Goal: Task Accomplishment & Management: Manage account settings

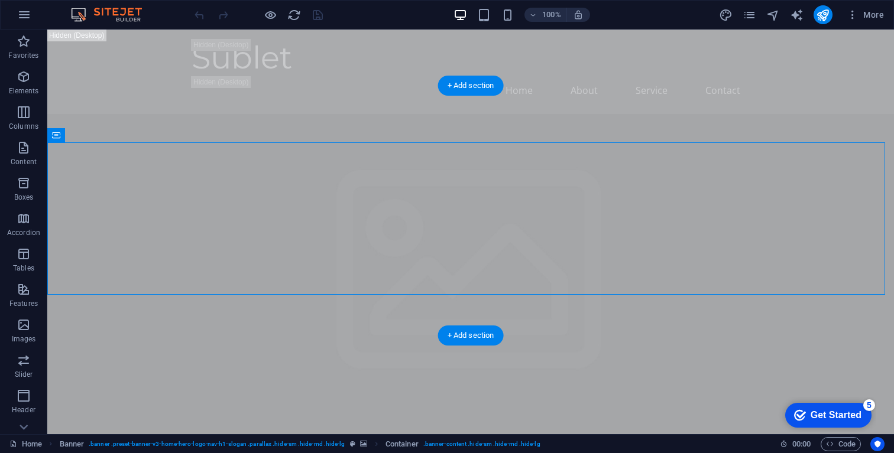
click at [514, 310] on figure at bounding box center [470, 437] width 846 height 646
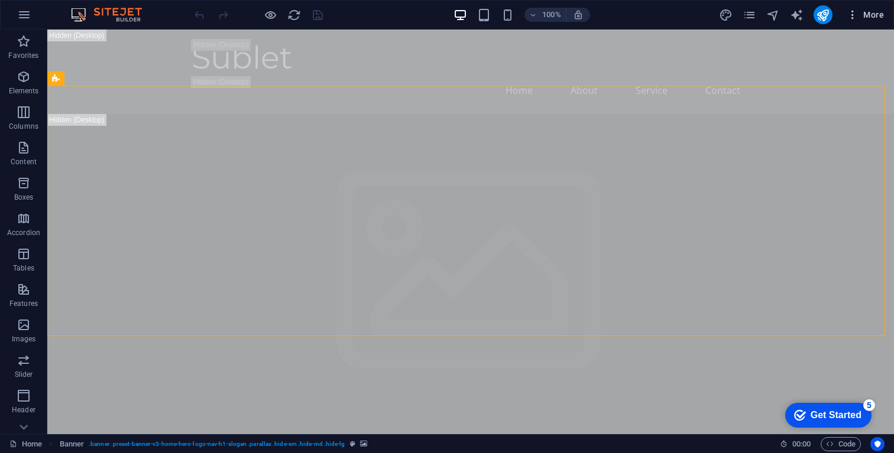
click at [0, 0] on span "More" at bounding box center [0, 0] width 0 height 0
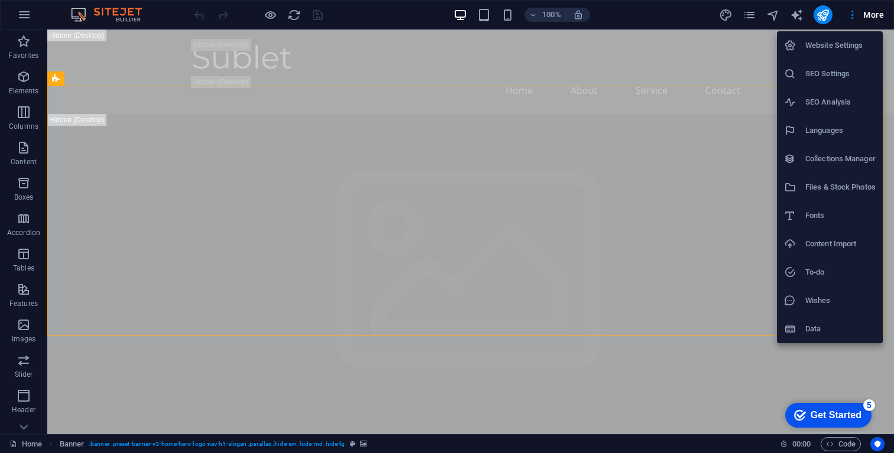
click at [850, 40] on h6 "Website Settings" at bounding box center [840, 45] width 70 height 14
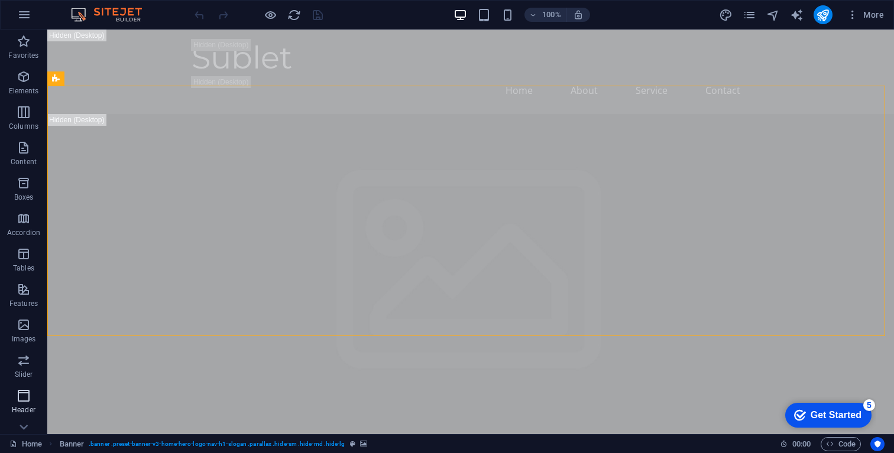
click at [17, 408] on p "Header" at bounding box center [24, 409] width 24 height 9
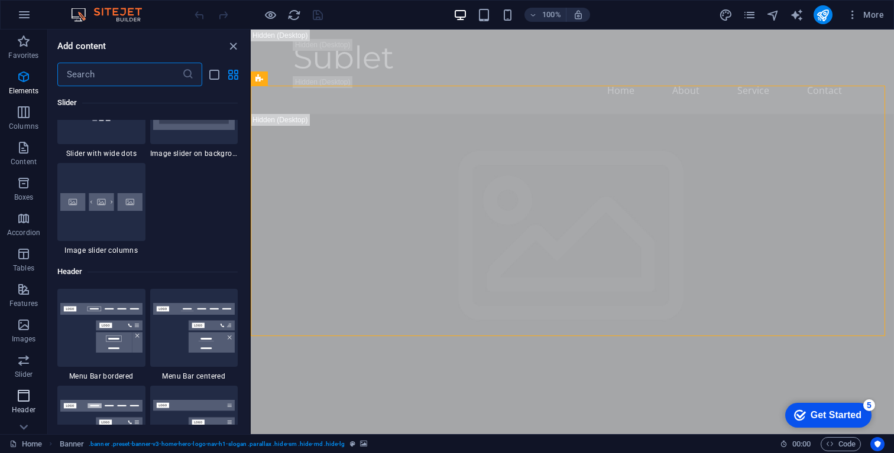
scroll to position [7117, 0]
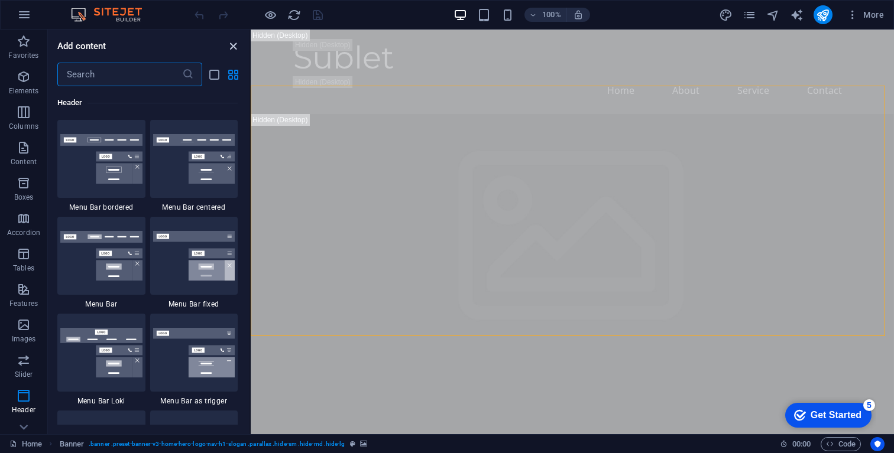
click at [232, 47] on icon "close panel" at bounding box center [233, 47] width 14 height 14
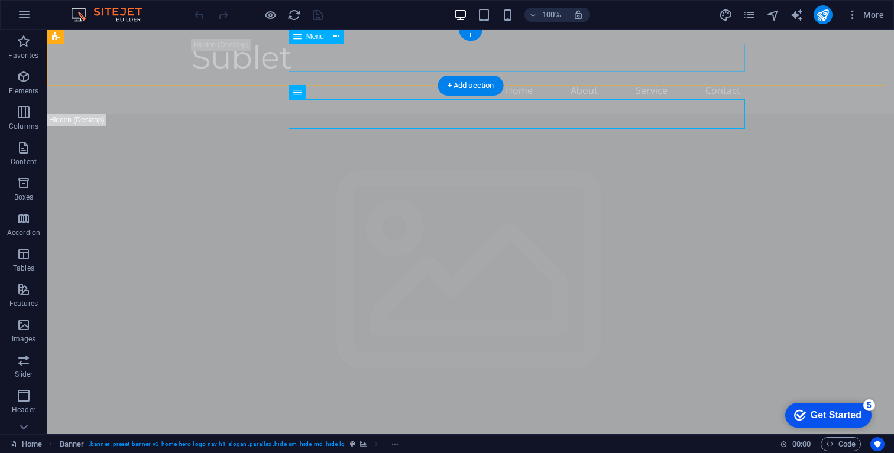
click at [517, 76] on nav "Home About Service Contact" at bounding box center [470, 90] width 558 height 28
click at [309, 76] on nav "Home About Service Contact" at bounding box center [470, 90] width 558 height 28
select select
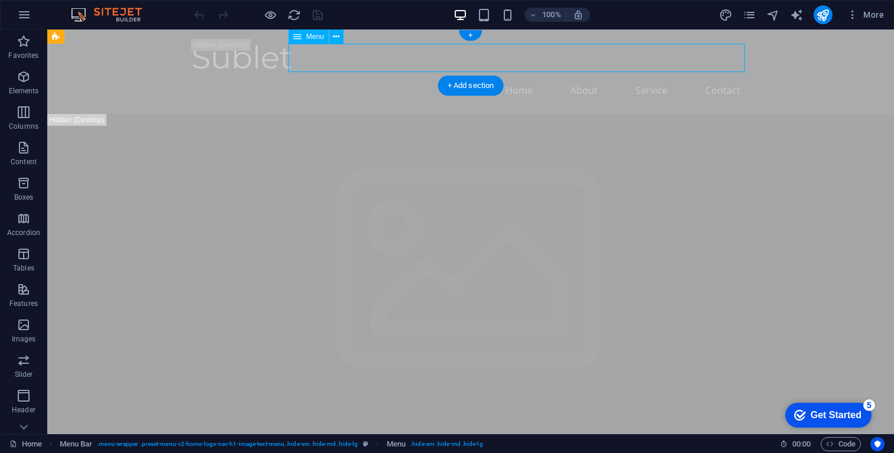
select select
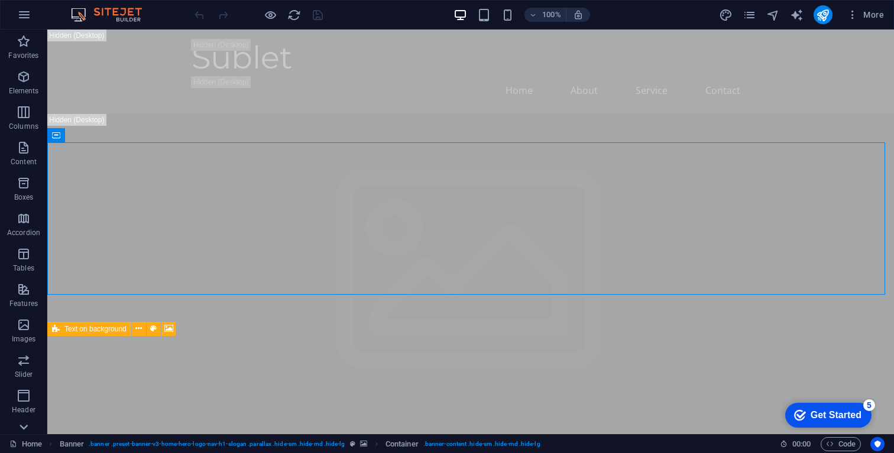
click at [20, 427] on icon at bounding box center [23, 427] width 17 height 17
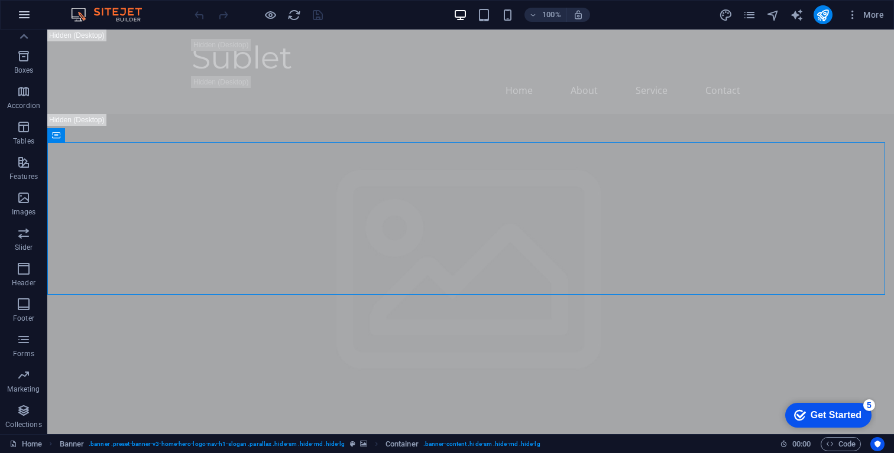
click at [0, 0] on icon "button" at bounding box center [0, 0] width 0 height 0
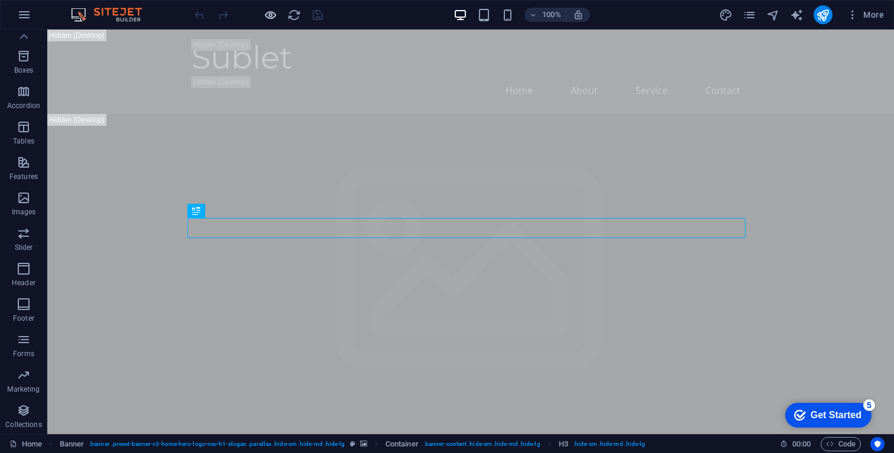
click at [267, 17] on icon "button" at bounding box center [271, 15] width 14 height 14
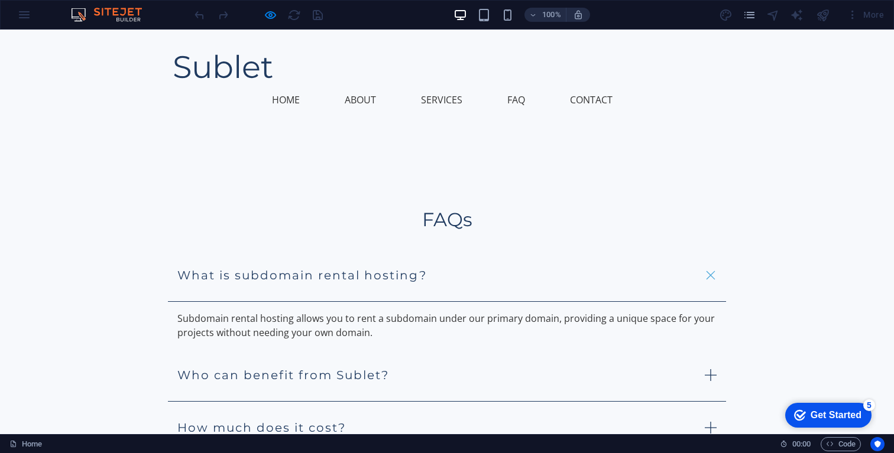
scroll to position [1294, 0]
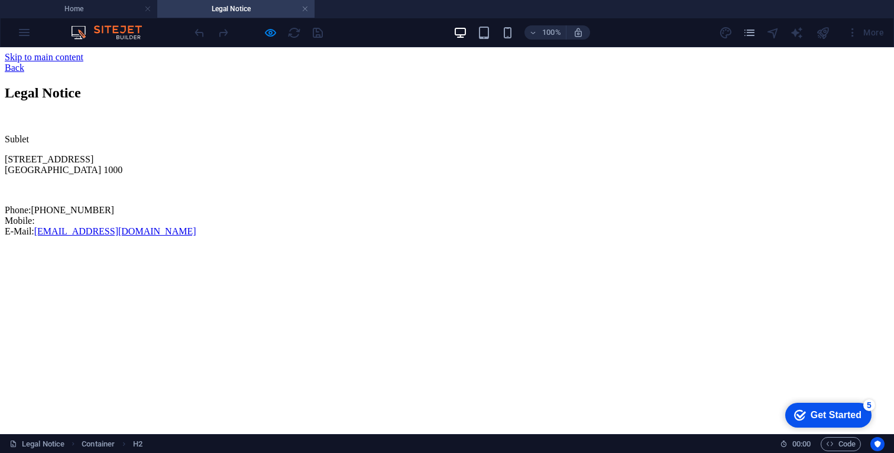
scroll to position [0, 0]
click at [189, 66] on div "Back" at bounding box center [447, 68] width 884 height 11
click at [189, 63] on div "Back" at bounding box center [447, 68] width 884 height 11
click at [154, 63] on div "Back" at bounding box center [447, 68] width 884 height 11
